Goal: Check status: Check status

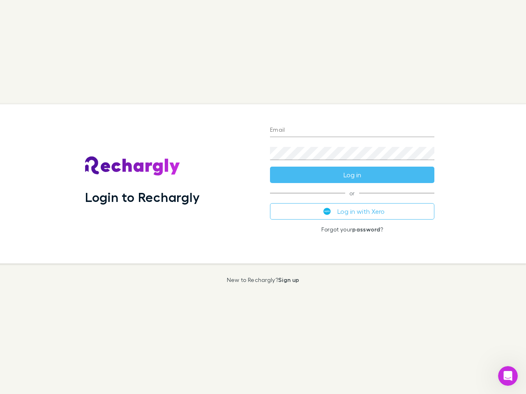
click at [263, 197] on div "Login to Rechargly" at bounding box center [170, 183] width 185 height 159
click at [352, 131] on input "Email" at bounding box center [352, 130] width 164 height 13
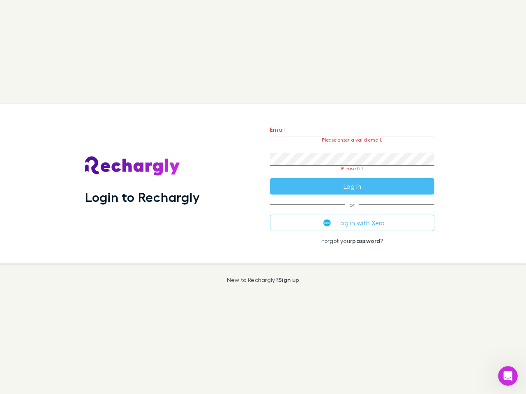
click at [352, 175] on form "Email Please enter a valid email. Password Please fill Log in" at bounding box center [352, 155] width 164 height 77
click at [352, 211] on div "Email Please enter a valid email. Password Please fill Log in or Log in with Xe…" at bounding box center [351, 183] width 177 height 159
